Goal: Task Accomplishment & Management: Manage account settings

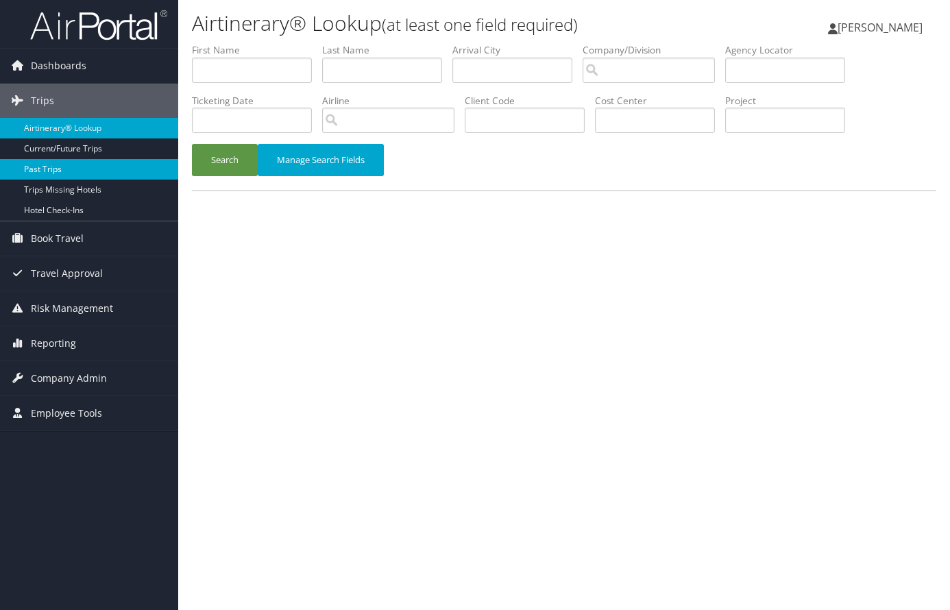
click at [63, 169] on link "Past Trips" at bounding box center [89, 169] width 178 height 21
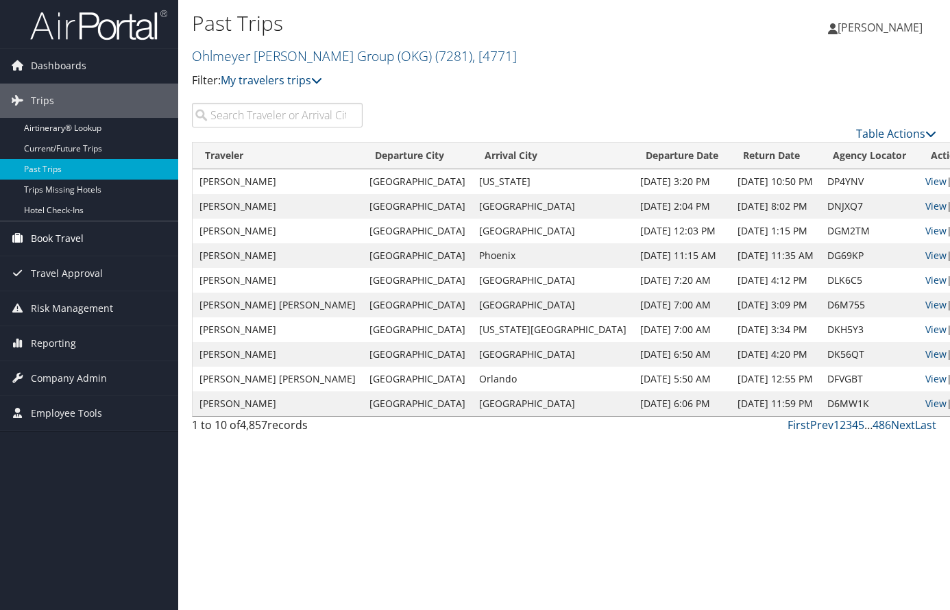
click at [62, 239] on span "Book Travel" at bounding box center [57, 238] width 53 height 34
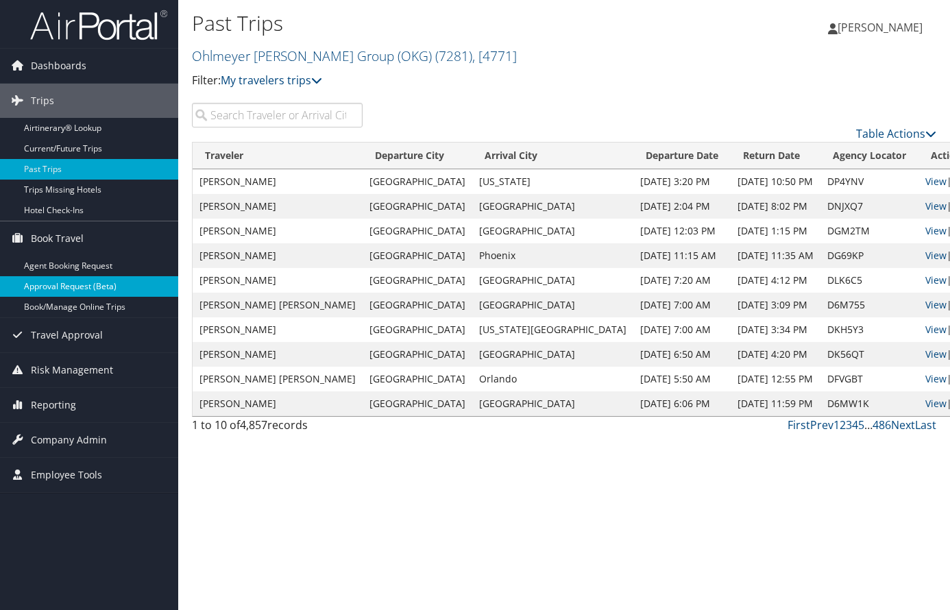
click at [68, 285] on link "Approval Request (Beta)" at bounding box center [89, 286] width 178 height 21
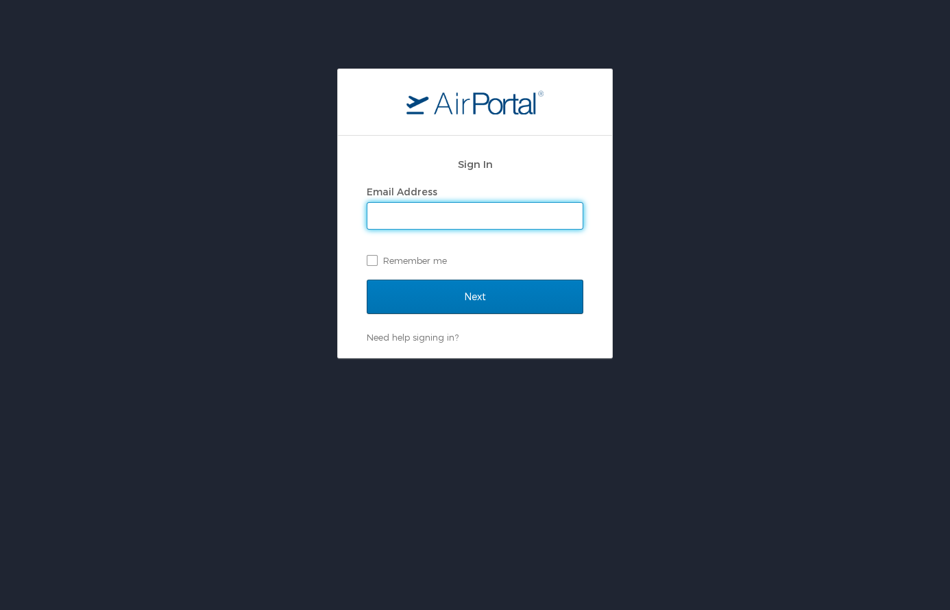
type input "chrisohlmeyer@theokg.com"
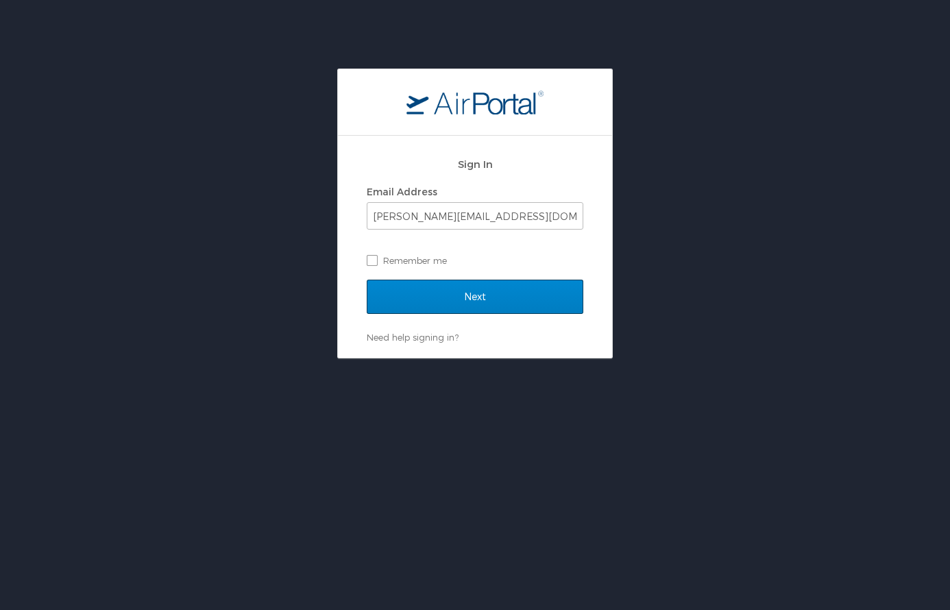
click at [468, 296] on input "Next" at bounding box center [475, 297] width 217 height 34
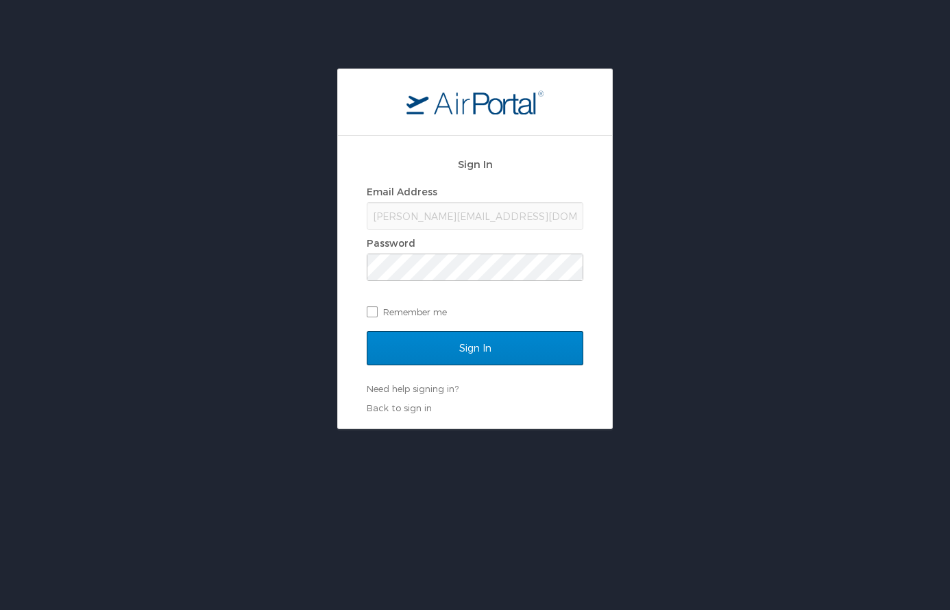
click at [490, 347] on input "Sign In" at bounding box center [475, 348] width 217 height 34
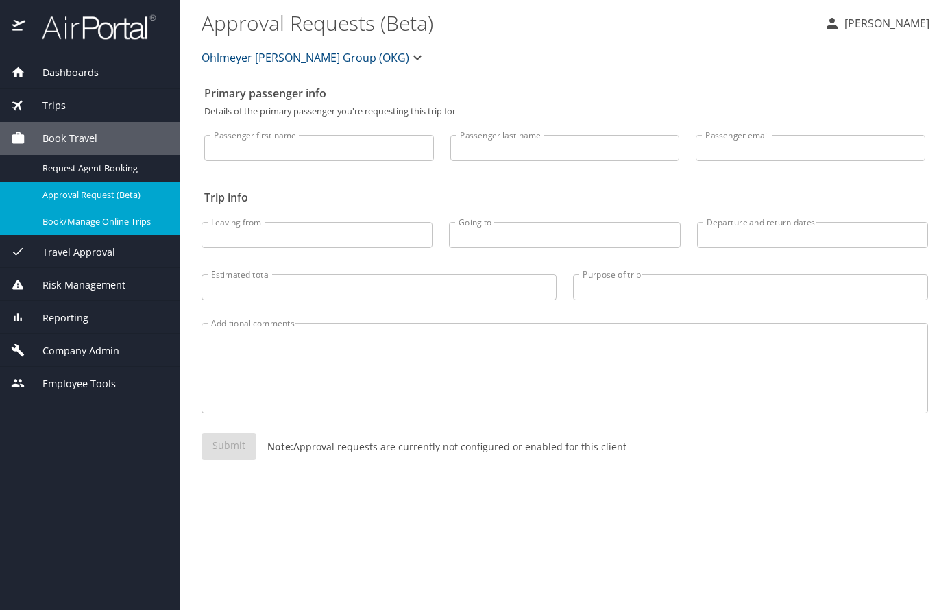
click at [86, 218] on span "Book/Manage Online Trips" at bounding box center [103, 221] width 121 height 13
click at [59, 102] on span "Trips" at bounding box center [45, 105] width 40 height 15
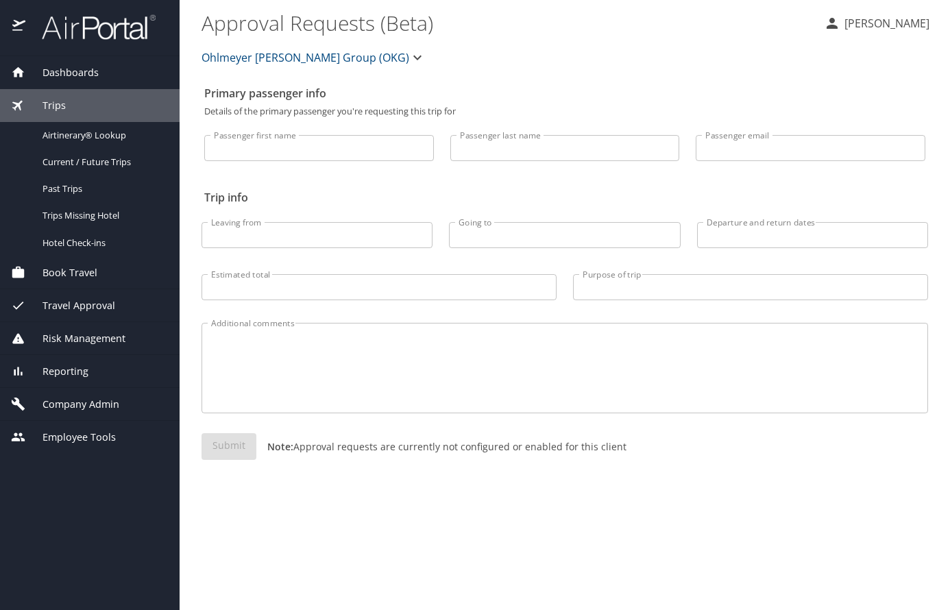
click at [75, 306] on span "Travel Approval" at bounding box center [70, 305] width 90 height 15
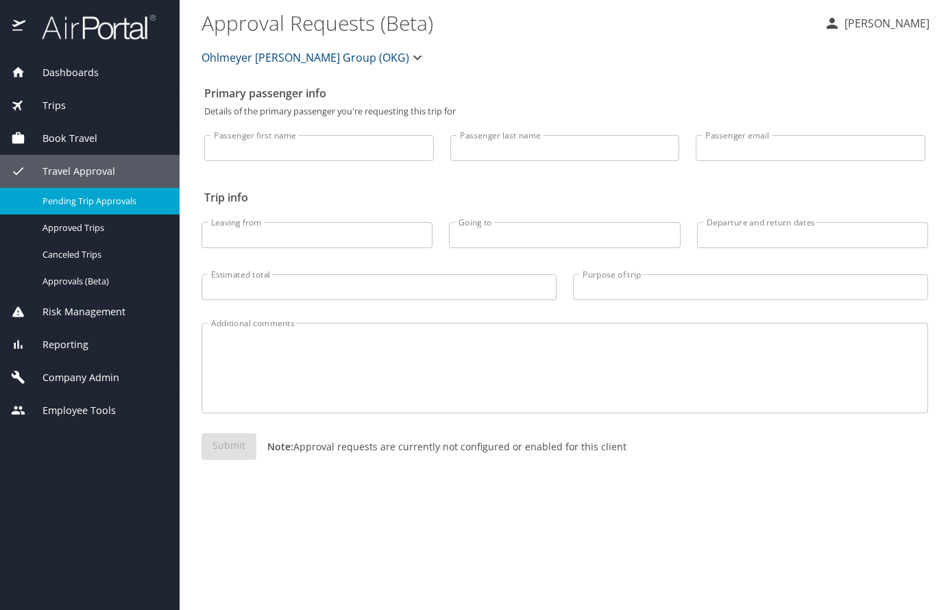
click at [81, 197] on span "Pending Trip Approvals" at bounding box center [103, 201] width 121 height 13
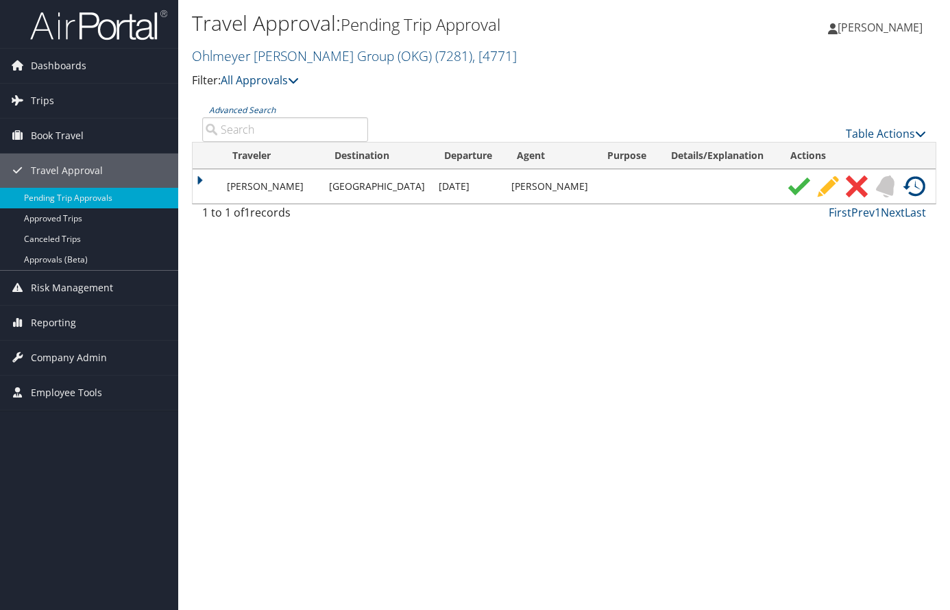
click at [246, 186] on td "[PERSON_NAME]" at bounding box center [271, 186] width 102 height 34
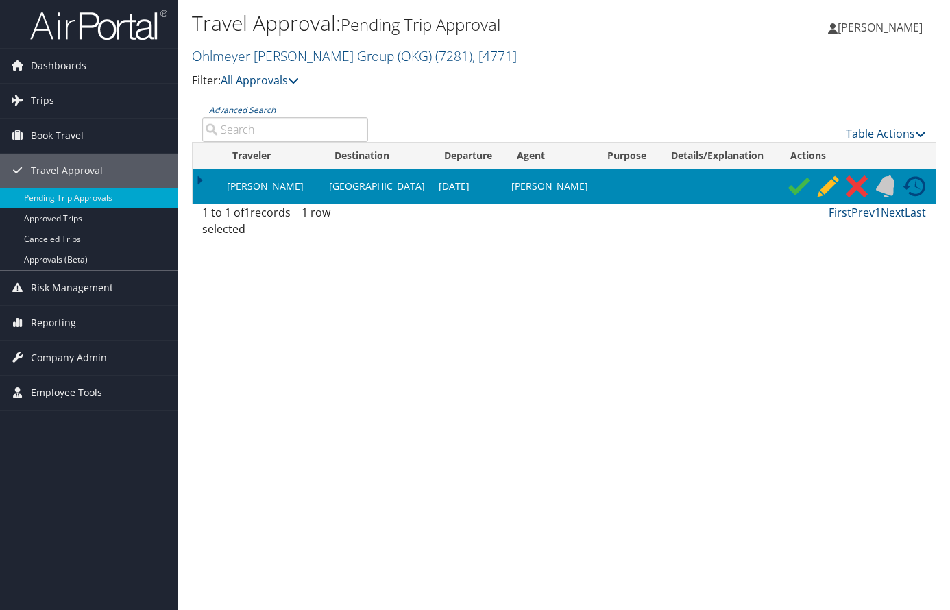
click at [789, 189] on img at bounding box center [799, 187] width 22 height 22
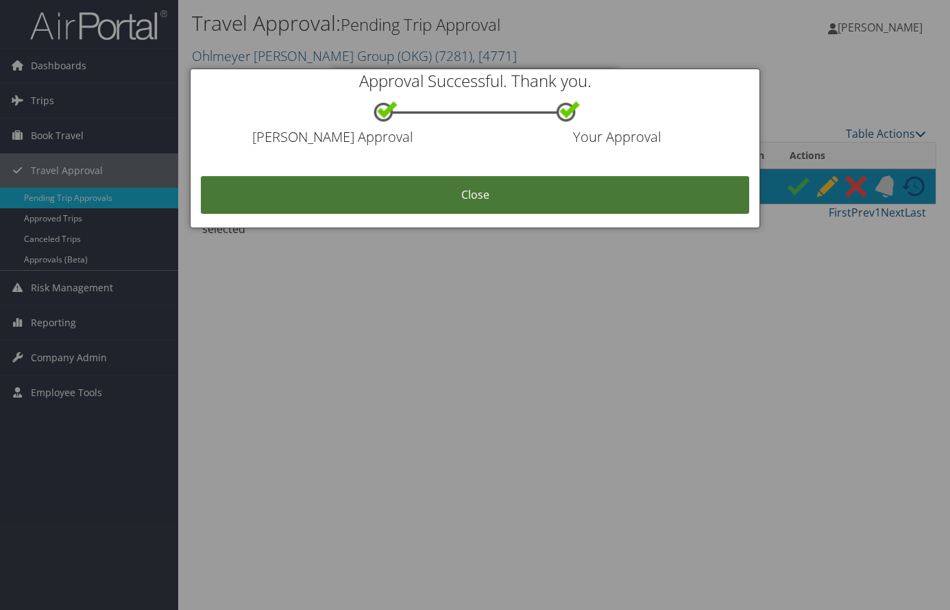
click at [611, 206] on link "Close" at bounding box center [475, 195] width 548 height 38
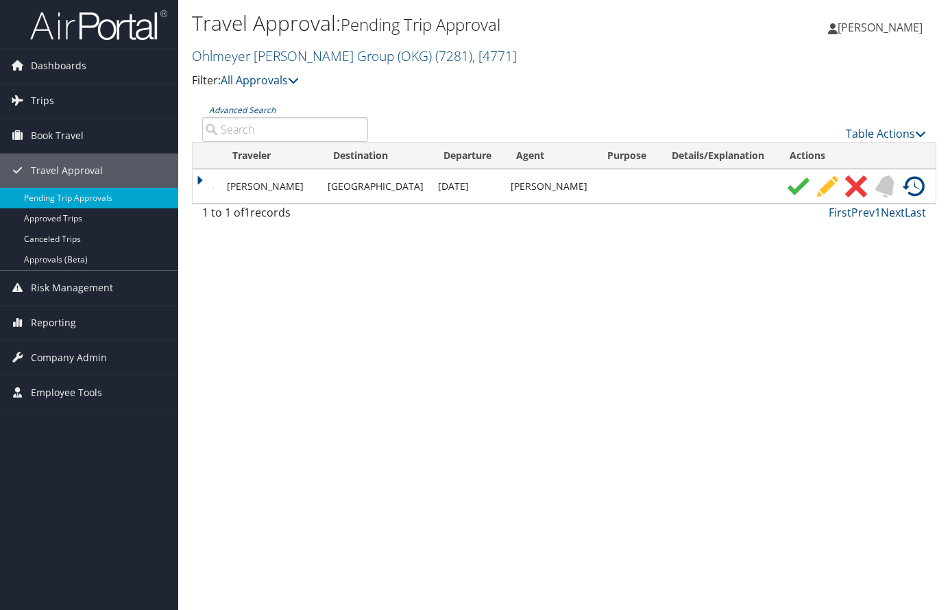
click at [789, 182] on img at bounding box center [799, 187] width 22 height 22
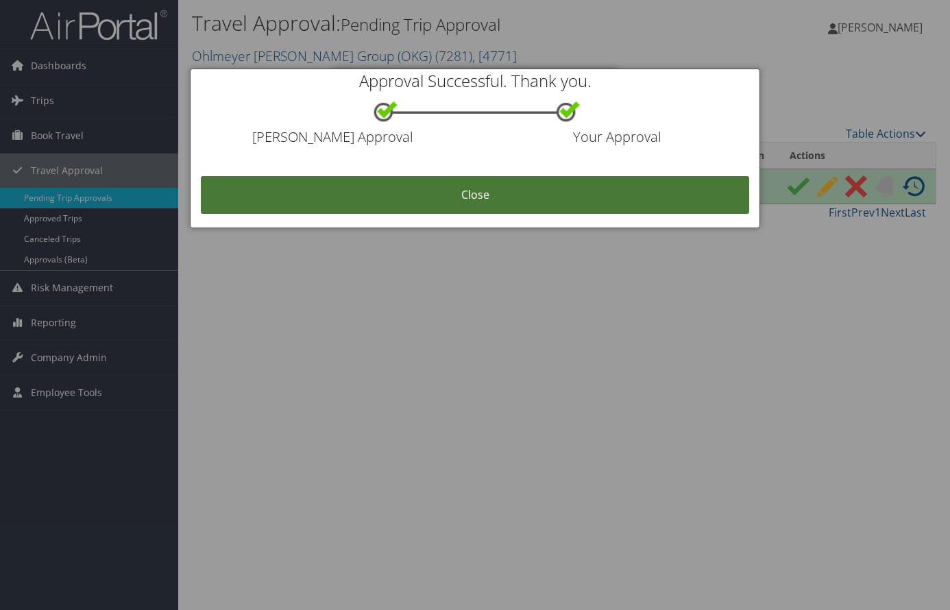
click at [655, 202] on link "Close" at bounding box center [475, 195] width 548 height 38
